Goal: Task Accomplishment & Management: Complete application form

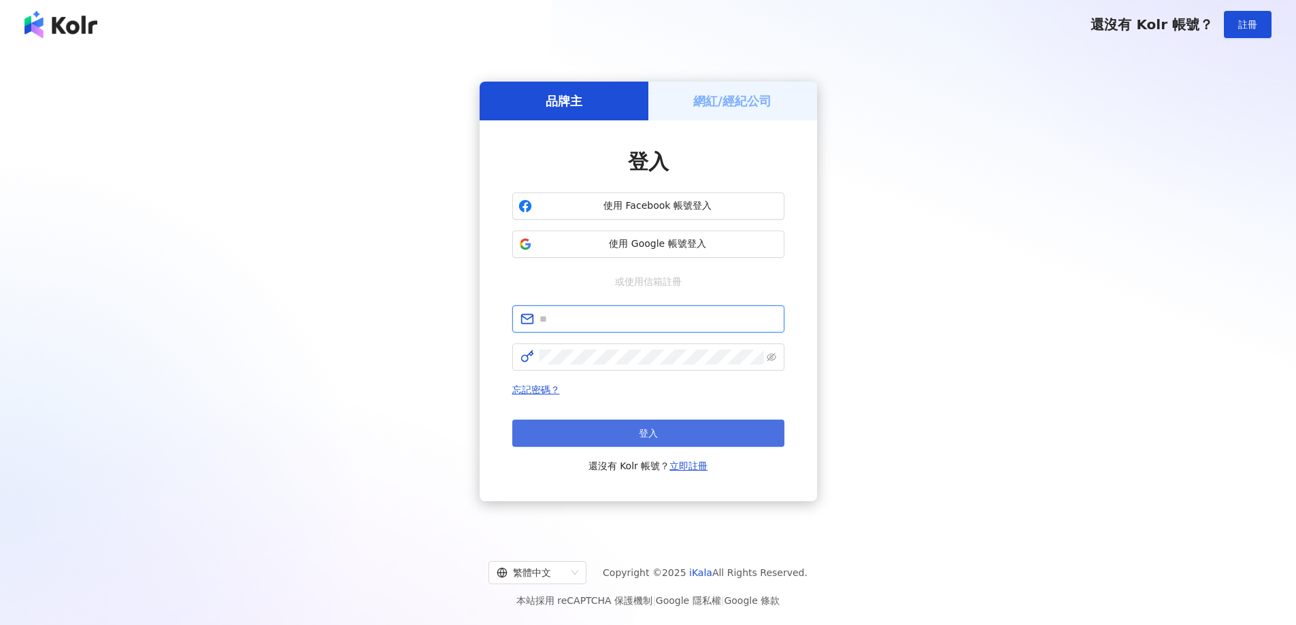
type input "**********"
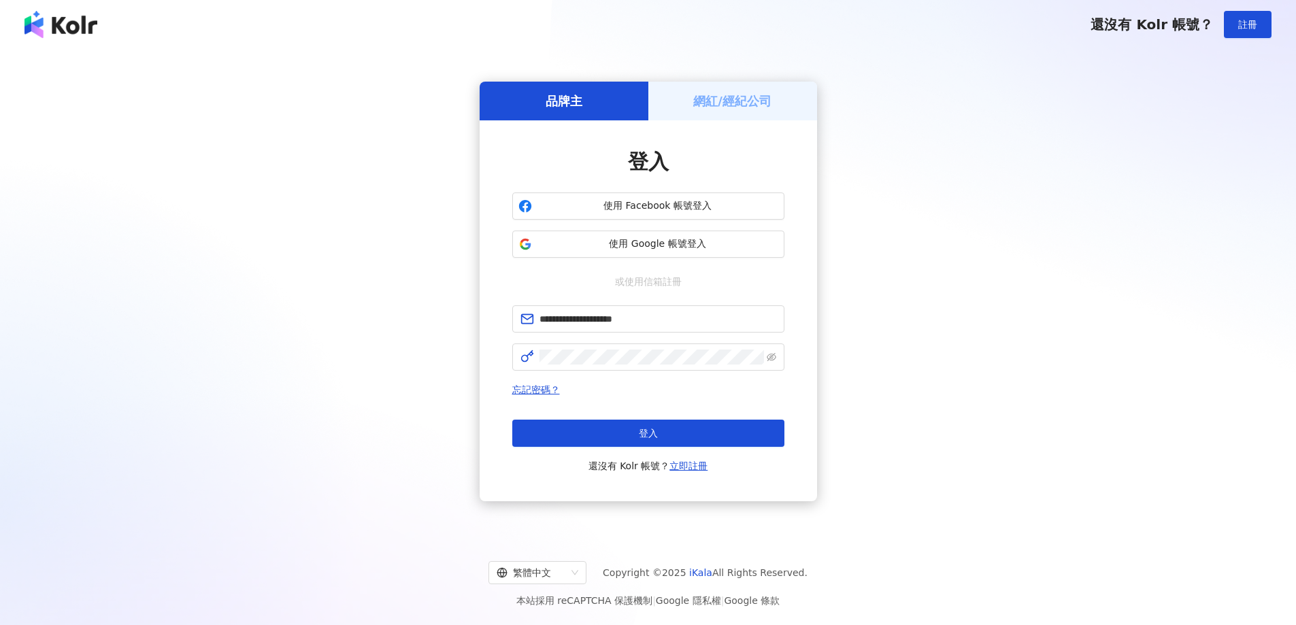
click at [661, 430] on button "登入" at bounding box center [648, 433] width 272 height 27
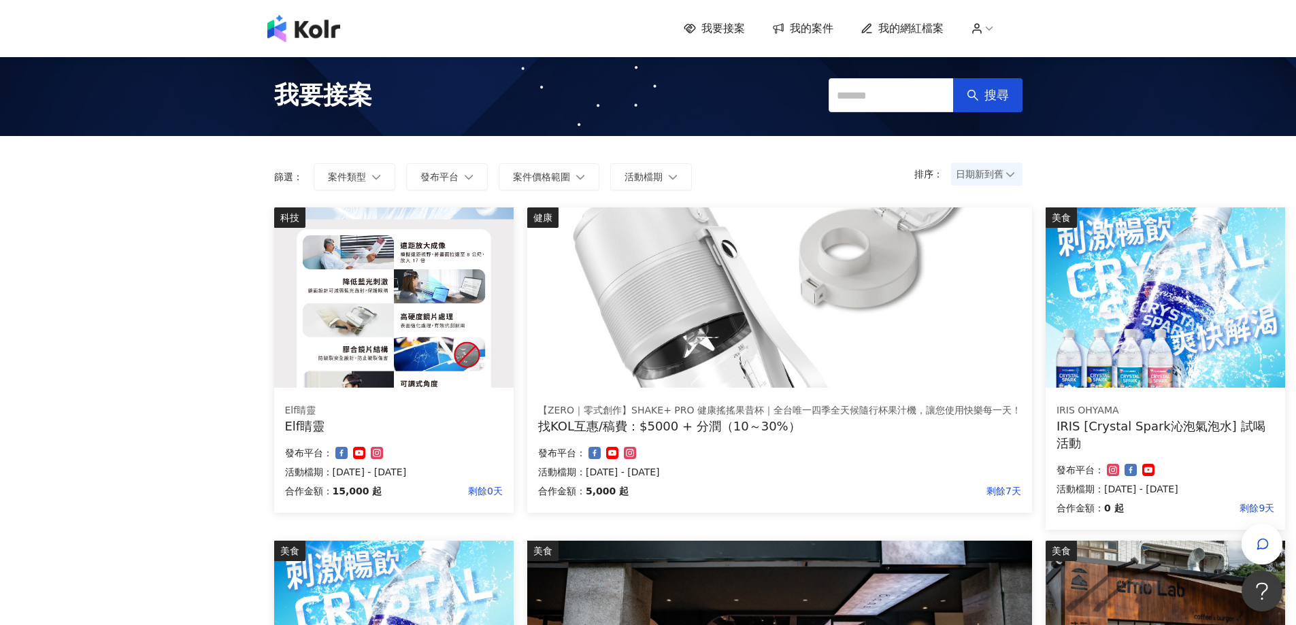
click at [755, 35] on div "我要接案 我的案件 我的網紅檔案" at bounding box center [853, 28] width 339 height 15
click at [744, 35] on span "我要接案" at bounding box center [724, 28] width 44 height 15
click at [797, 30] on span "我的案件" at bounding box center [812, 28] width 44 height 15
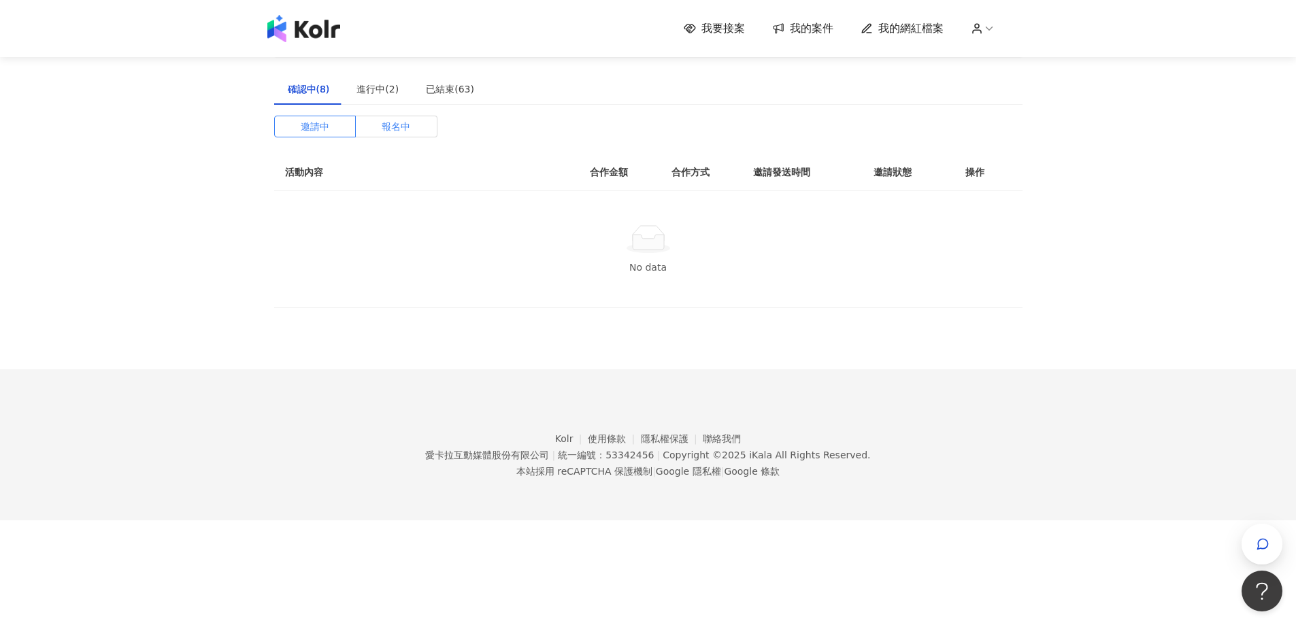
click at [382, 132] on span "報名中" at bounding box center [396, 126] width 29 height 20
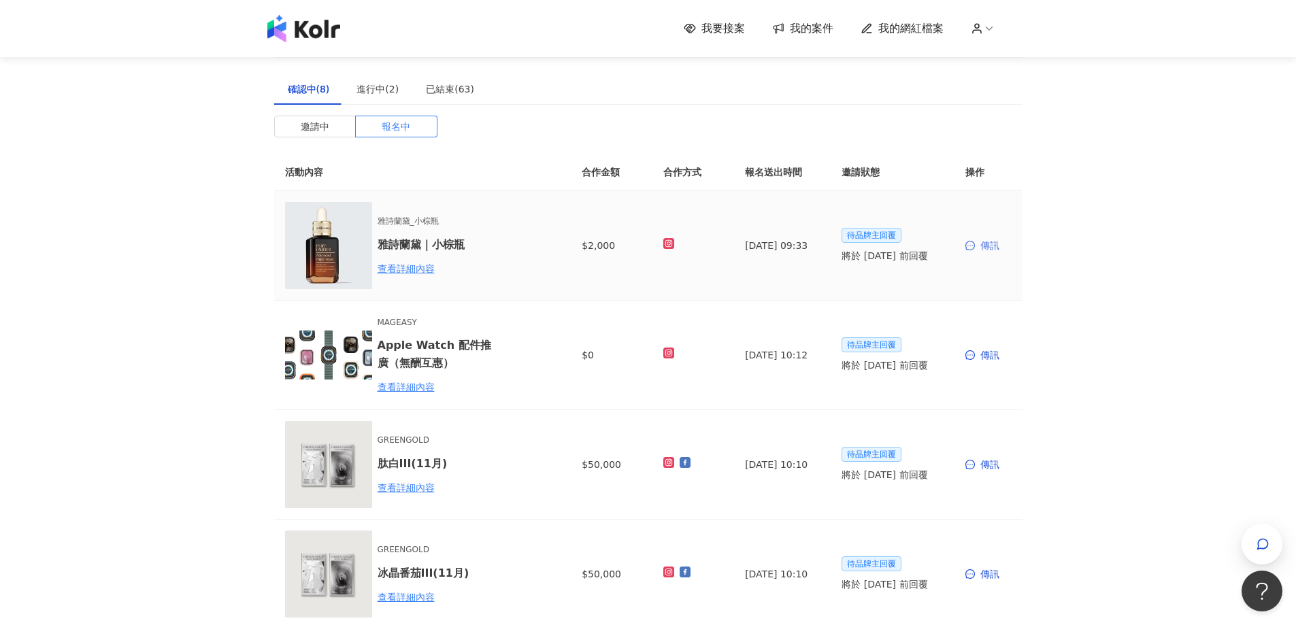
click at [975, 246] on span at bounding box center [972, 246] width 12 height 10
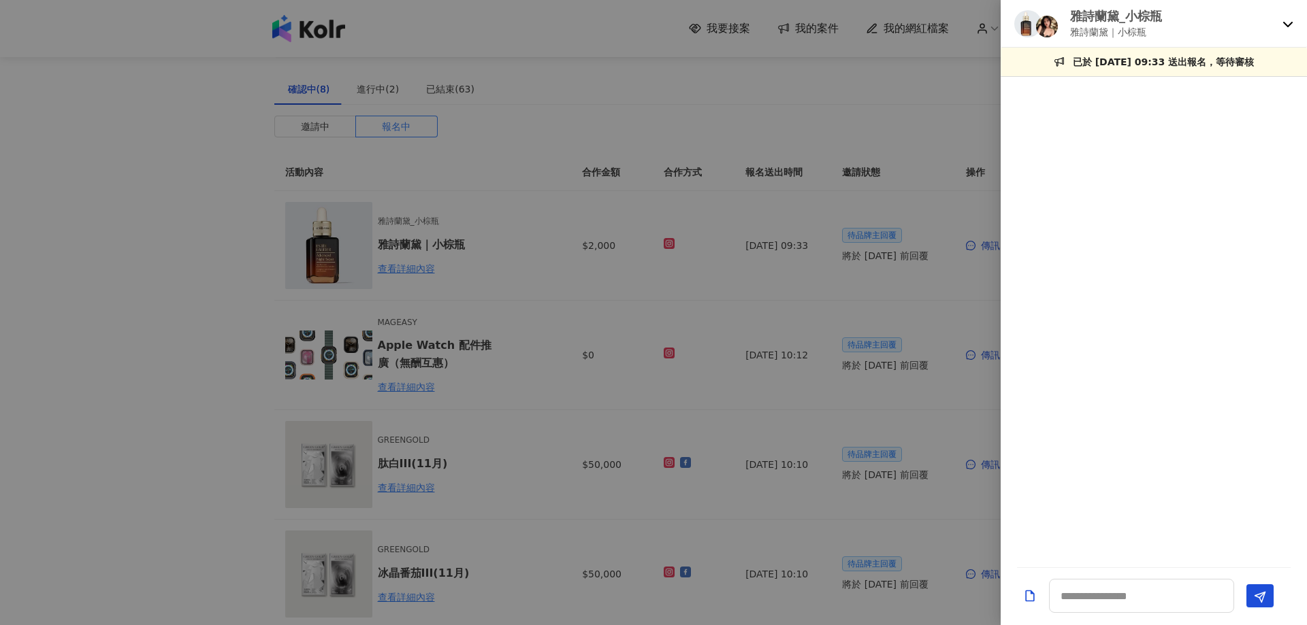
click at [949, 331] on div at bounding box center [653, 312] width 1307 height 625
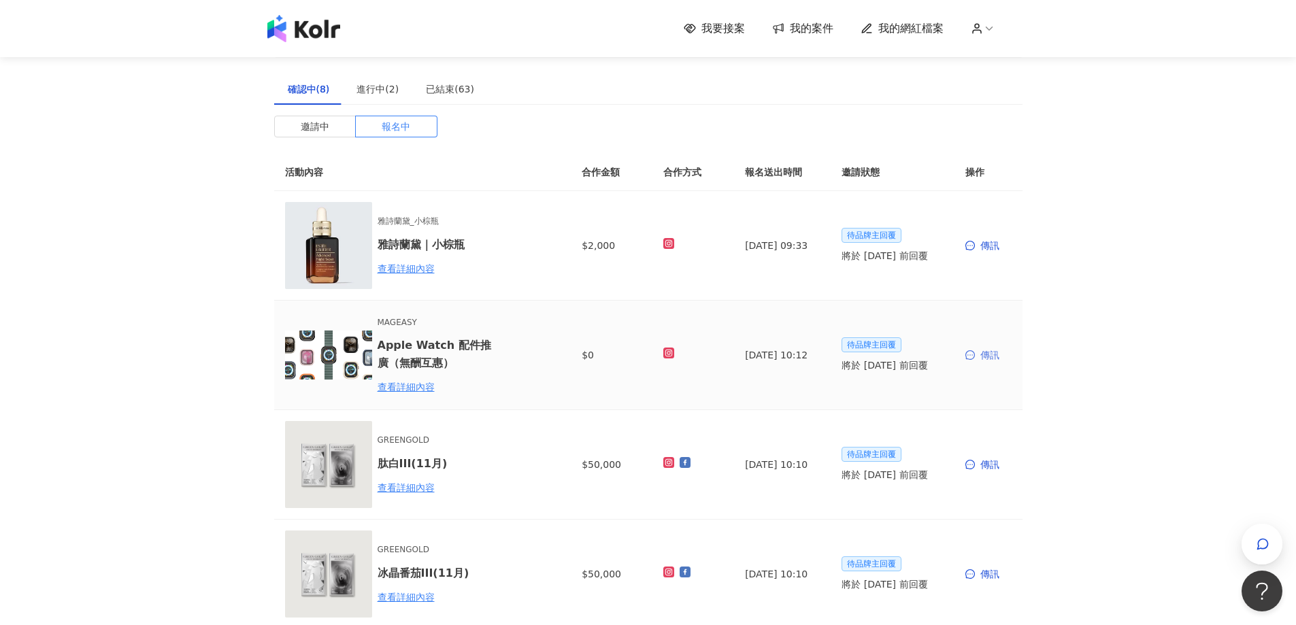
click at [983, 361] on div "傳訊" at bounding box center [989, 355] width 46 height 15
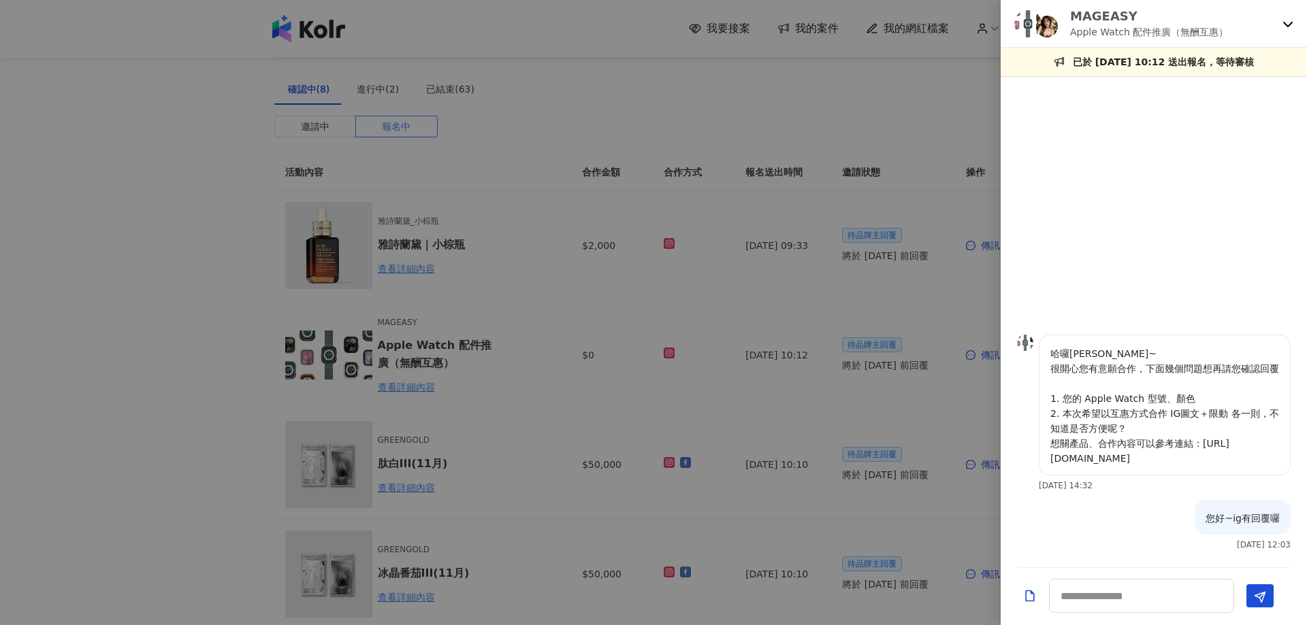
click at [514, 356] on div at bounding box center [653, 312] width 1307 height 625
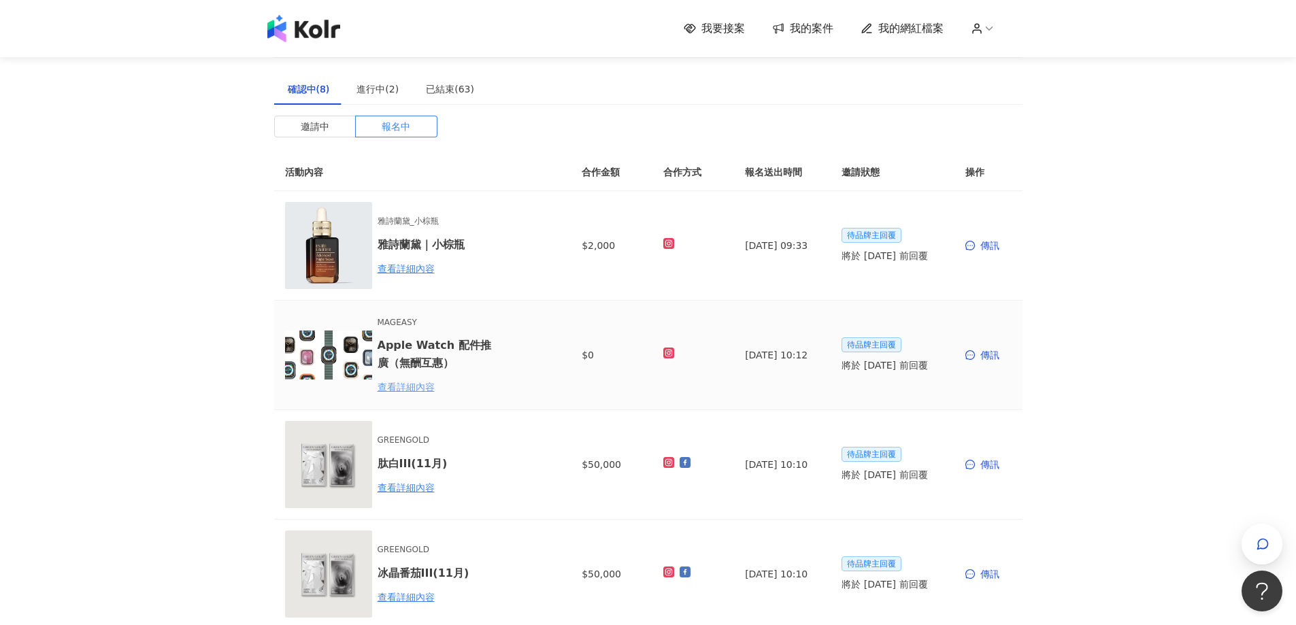
click at [389, 391] on div "查看詳細內容" at bounding box center [437, 387] width 119 height 15
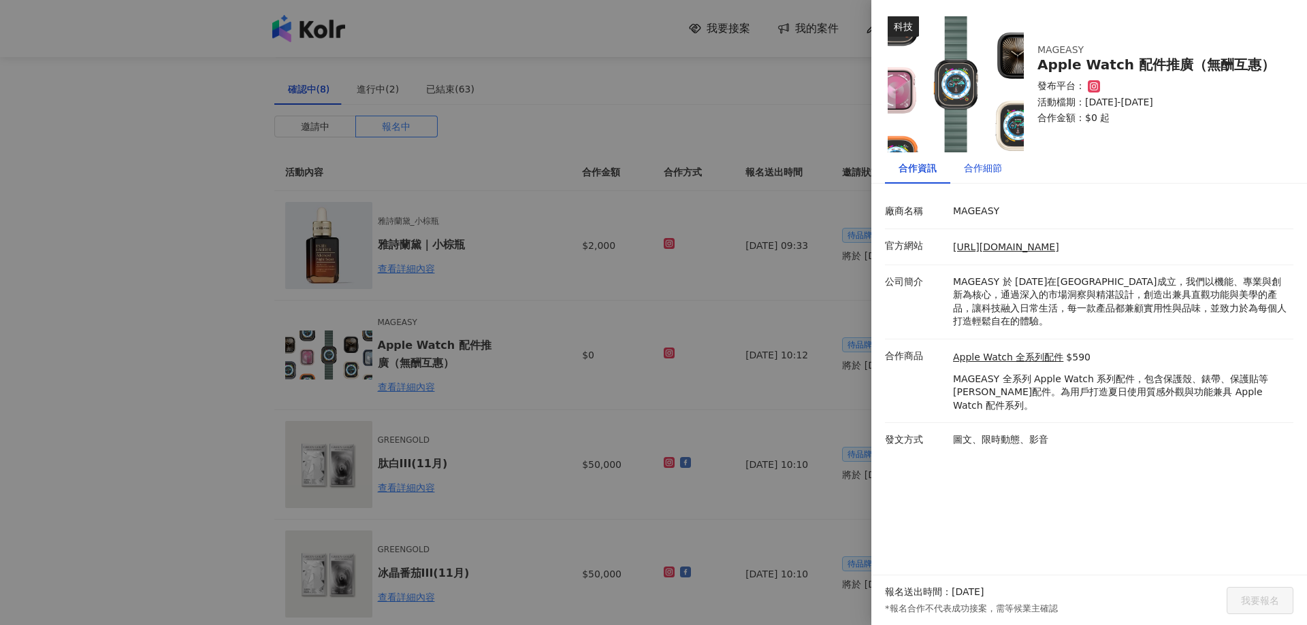
click at [992, 167] on div "合作細節" at bounding box center [983, 168] width 38 height 15
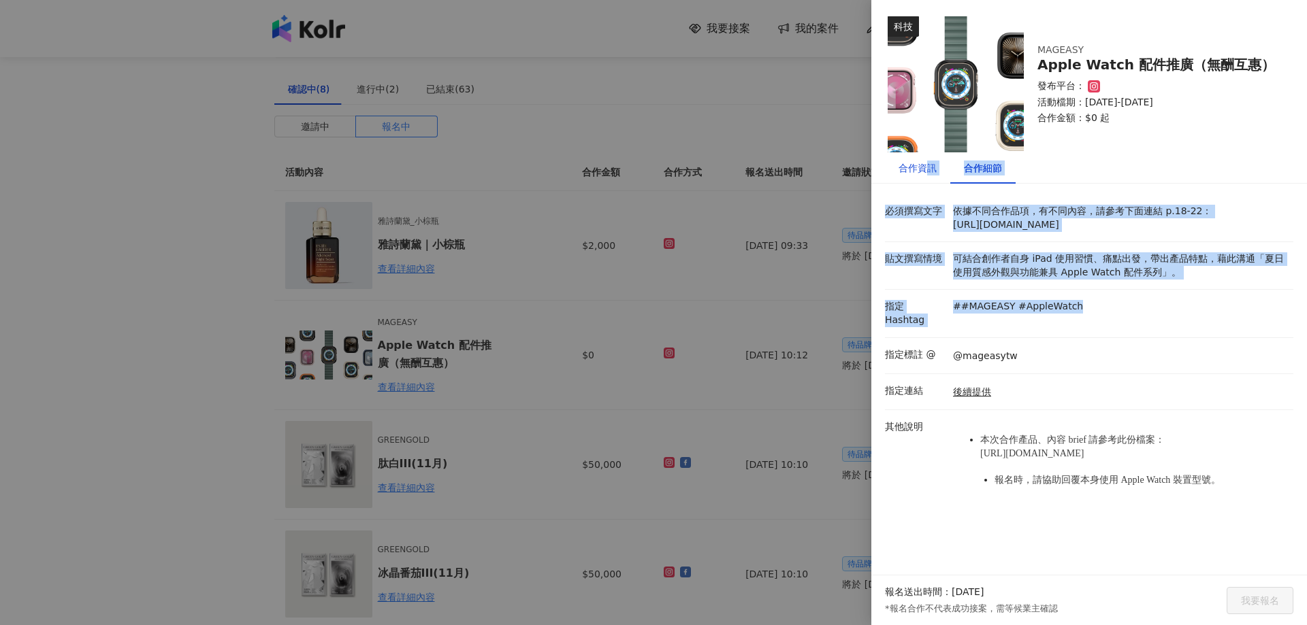
drag, startPoint x: 928, startPoint y: 166, endPoint x: 1128, endPoint y: 355, distance: 275.3
click at [1126, 349] on div "合作資訊 合作細節 廠商名稱 MAGEASY 官方網站 [URL][DOMAIN_NAME] 公司簡介 MAGEASY 於 [DATE]在[GEOGRAPHI…" at bounding box center [1089, 342] width 436 height 381
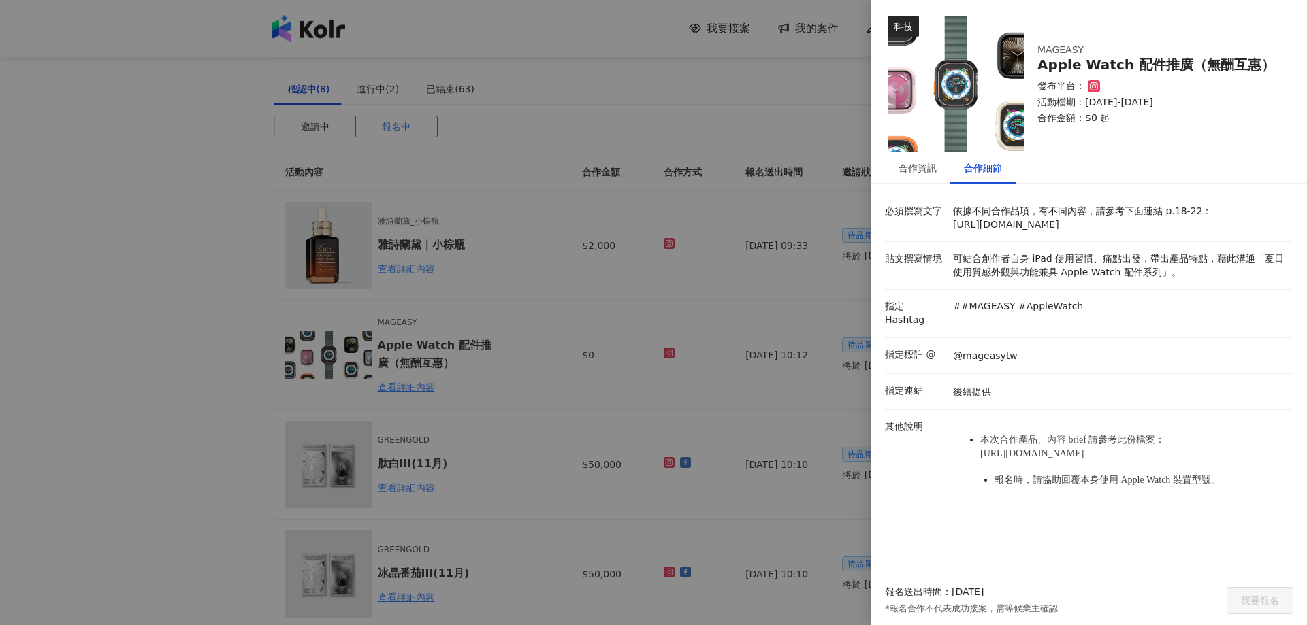
click at [1128, 359] on div "@mageasytw" at bounding box center [1119, 355] width 340 height 15
drag, startPoint x: 1032, startPoint y: 257, endPoint x: 951, endPoint y: 224, distance: 88.2
click at [951, 224] on div "必須撰寫文字 依據不同合作品項，有不同內容，請參考下面連結 p.18-22： [URL][DOMAIN_NAME] 貼文撰寫情境 可結合創作者自身 iPad …" at bounding box center [1089, 364] width 408 height 339
click at [1051, 231] on p "依據不同合作品項，有不同內容，請參考下面連結 p.18-22： [URL][DOMAIN_NAME]" at bounding box center [1119, 218] width 333 height 27
click at [1066, 329] on li "指定 Hashtag ##MAGEASY #AppleWatch" at bounding box center [1089, 314] width 408 height 48
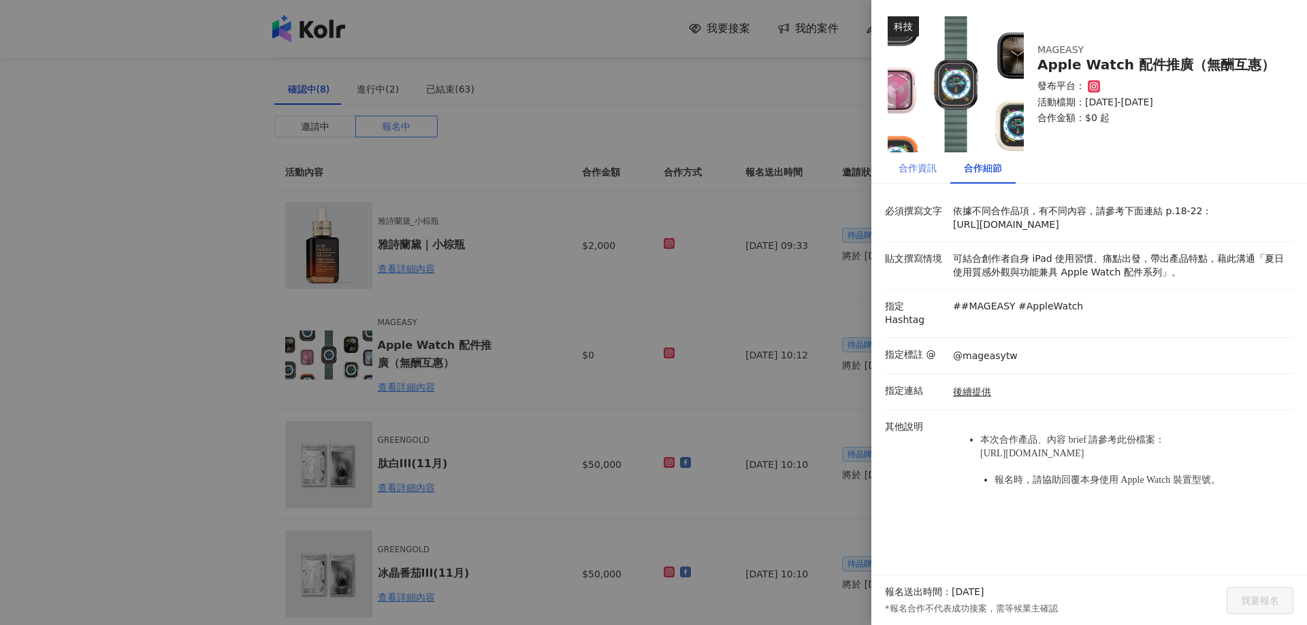
click at [922, 178] on div "合作資訊" at bounding box center [917, 167] width 65 height 31
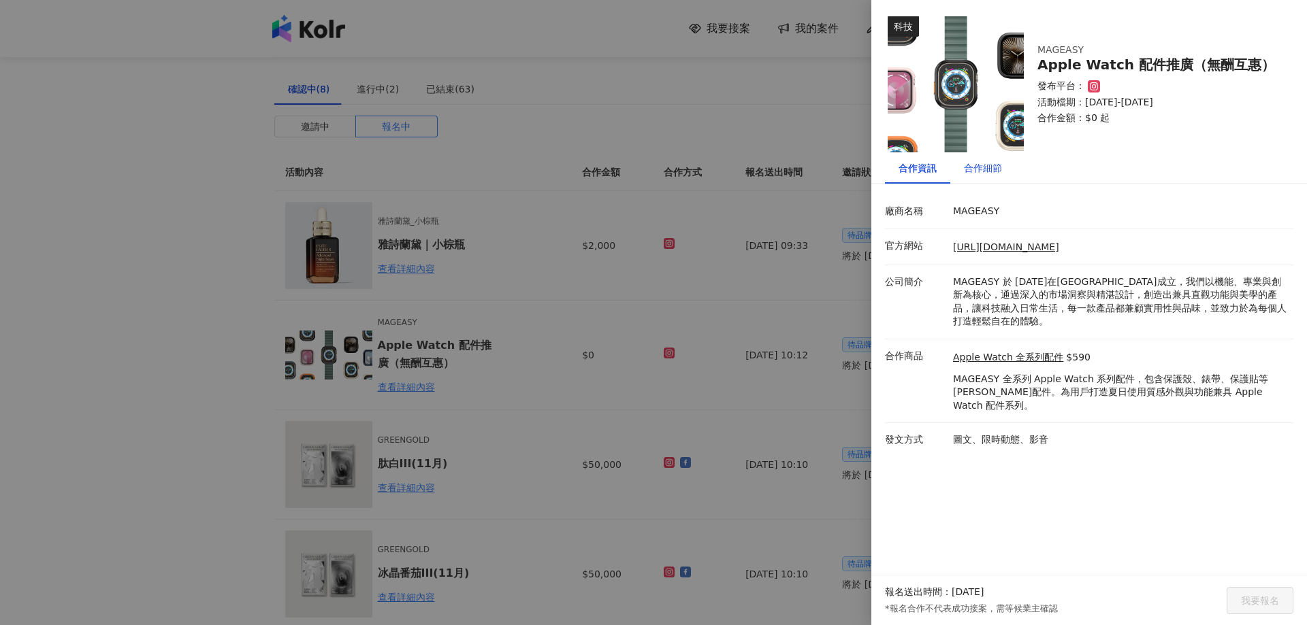
click at [978, 169] on div "合作細節" at bounding box center [983, 168] width 38 height 15
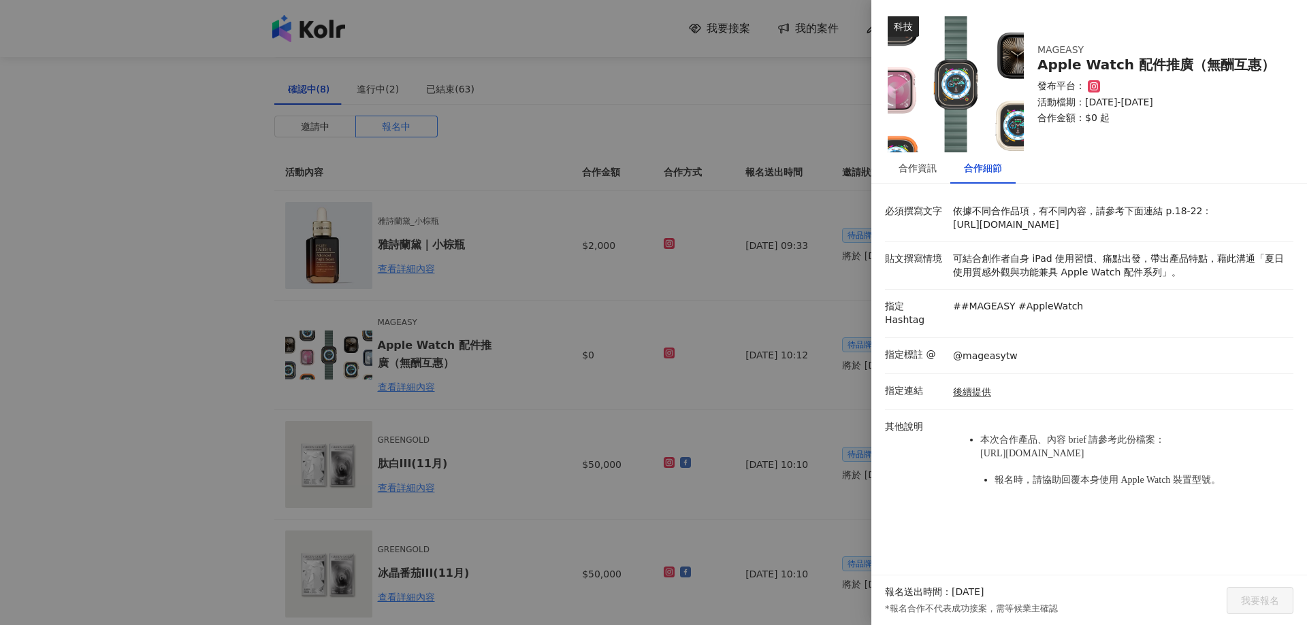
drag, startPoint x: 979, startPoint y: 455, endPoint x: 1036, endPoint y: 470, distance: 59.9
click at [1036, 470] on ul "本次合作產品、內容 brief 請參考此份檔案： [URL][DOMAIN_NAME] 報名時，請協助回覆本身使用 Apple Watch 裝置型號。" at bounding box center [1119, 461] width 333 height 80
copy span "[URL][DOMAIN_NAME]"
